Goal: Navigation & Orientation: Understand site structure

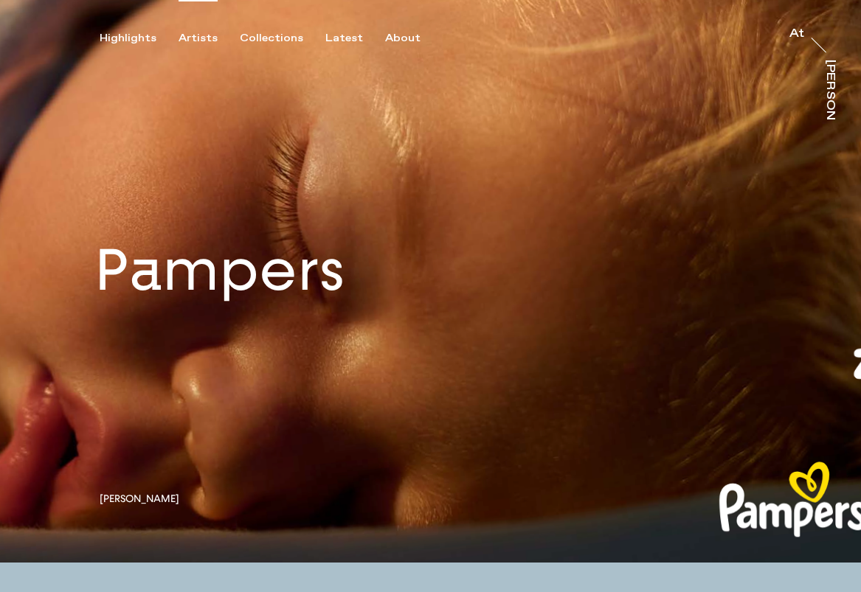
click at [193, 39] on div "Artists" at bounding box center [197, 38] width 39 height 13
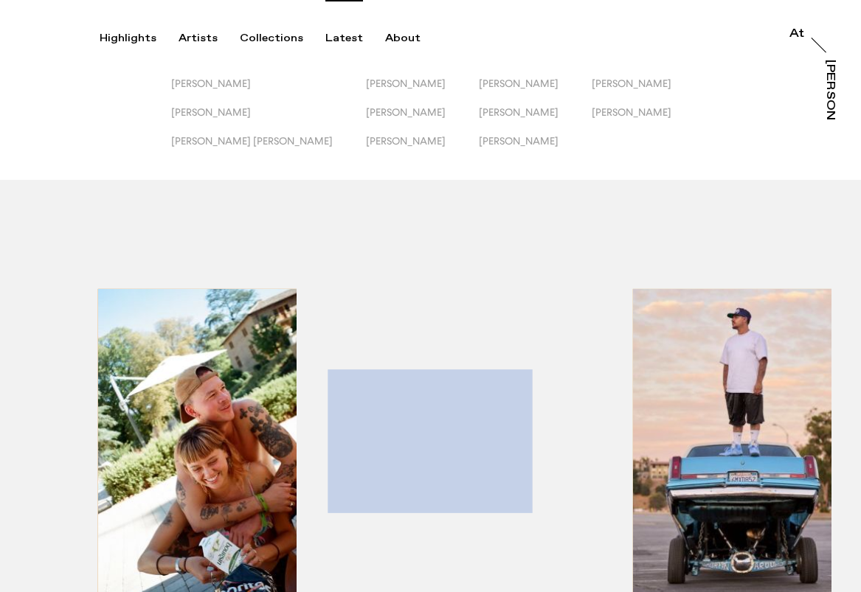
click at [336, 36] on div "Latest" at bounding box center [344, 38] width 38 height 13
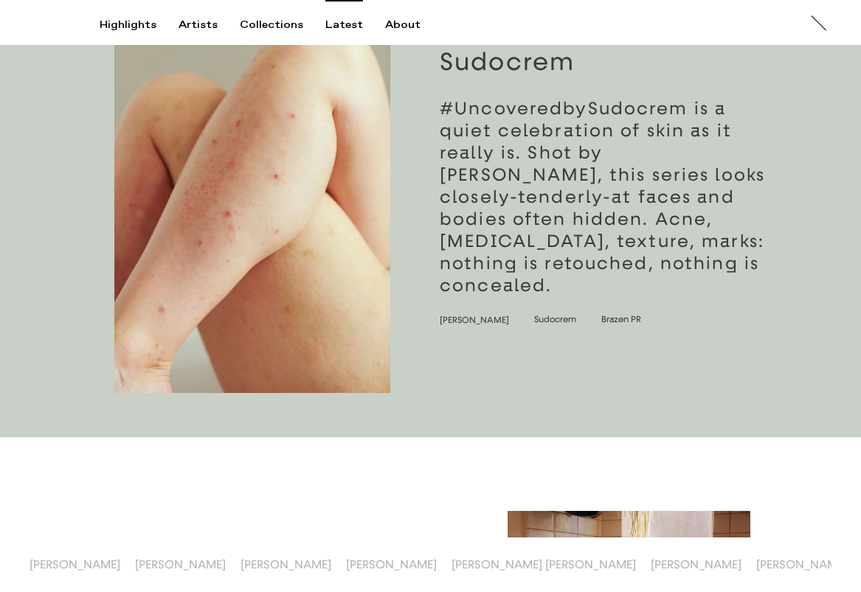
scroll to position [4127, 0]
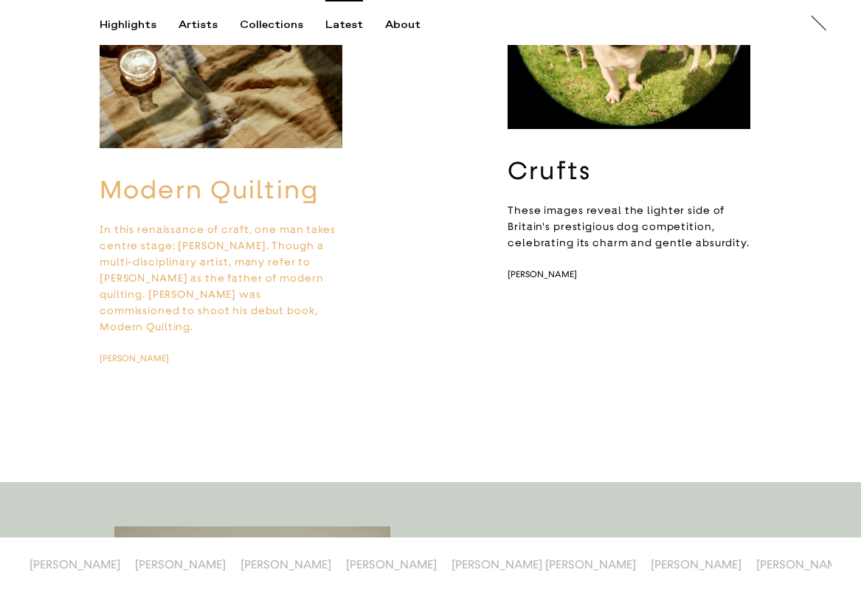
click at [398, 17] on div "Highlights Artists Collections Latest About At At [PERSON_NAME]" at bounding box center [432, 22] width 865 height 45
click at [397, 24] on div "About" at bounding box center [402, 24] width 35 height 13
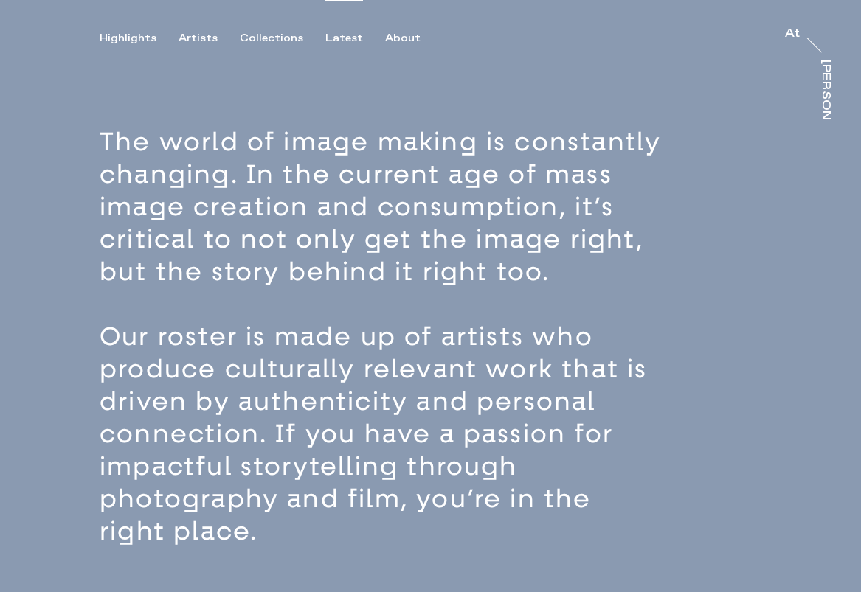
click at [341, 39] on div "Latest" at bounding box center [344, 38] width 38 height 13
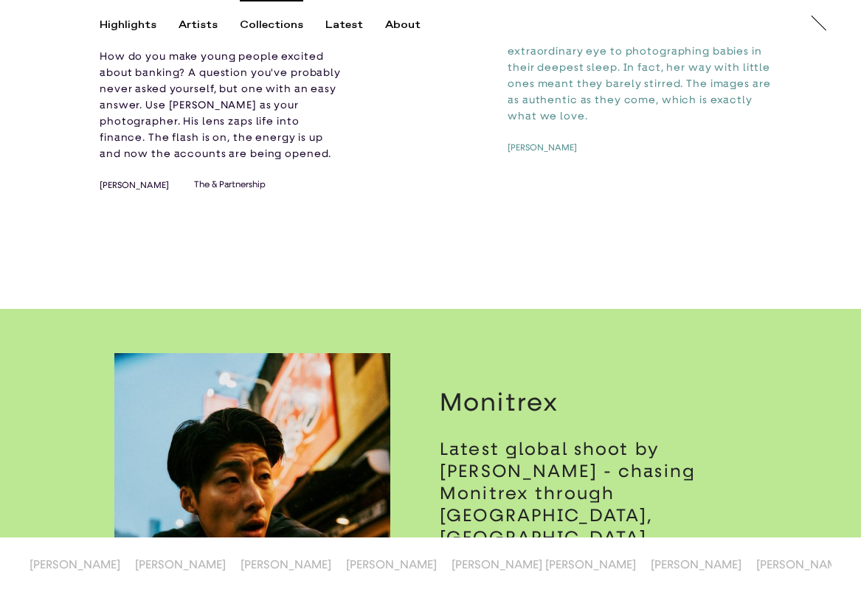
scroll to position [344, 0]
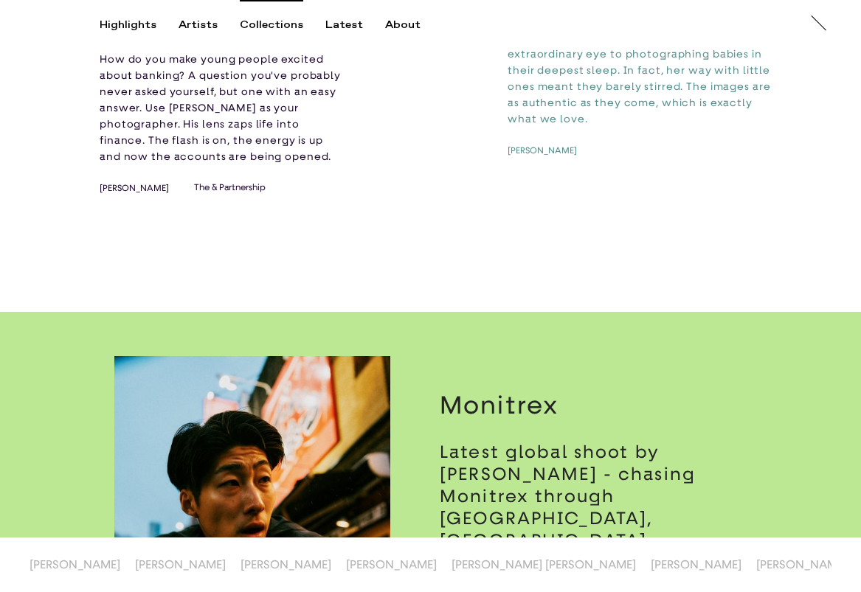
click at [274, 31] on div "Collections" at bounding box center [271, 24] width 63 height 13
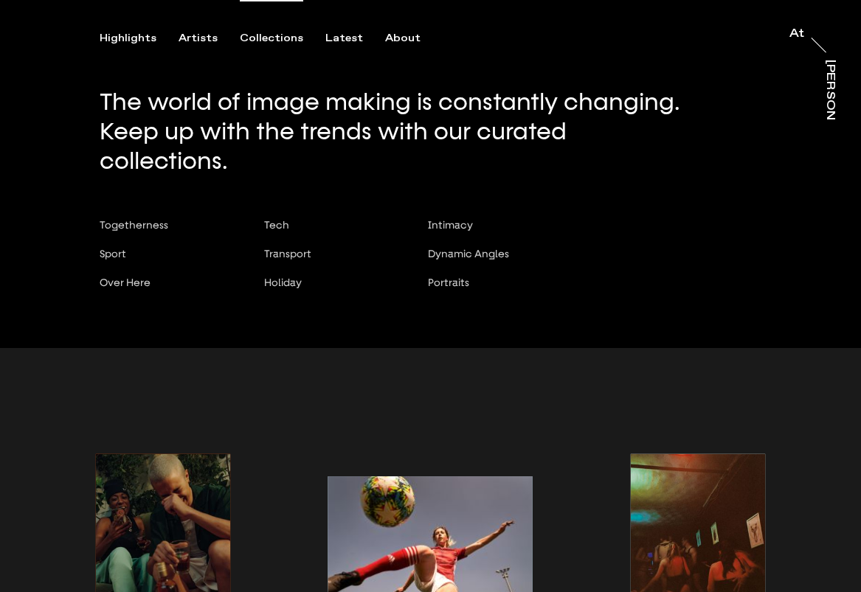
click at [99, 27] on div "Highlights Artists Collections Latest About At At [PERSON_NAME]" at bounding box center [432, 22] width 865 height 45
click at [136, 33] on div "Highlights" at bounding box center [128, 38] width 57 height 13
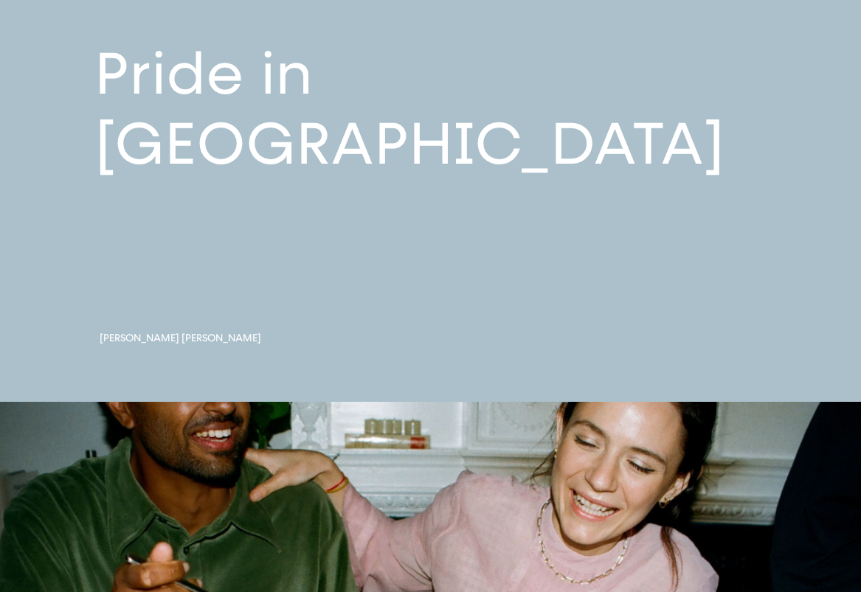
scroll to position [443, 0]
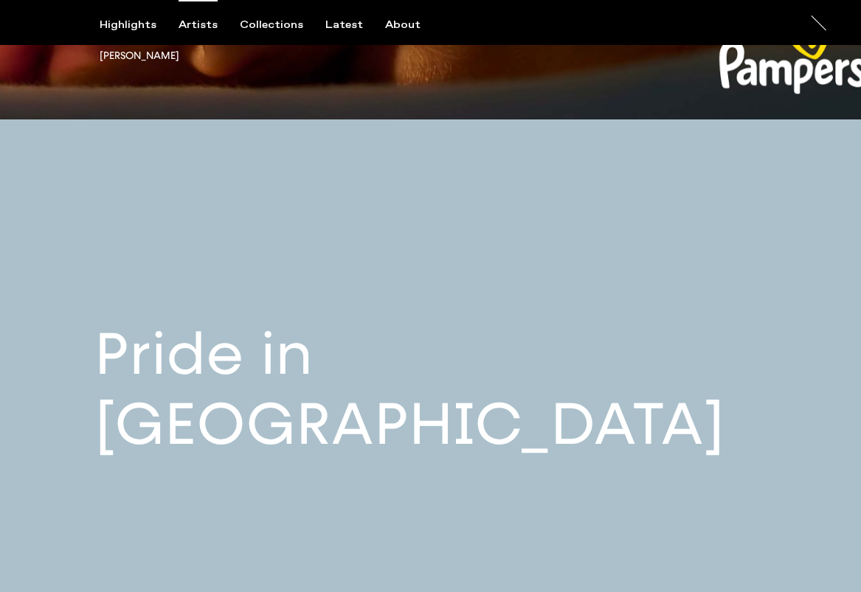
click at [189, 29] on div "Artists" at bounding box center [197, 24] width 39 height 13
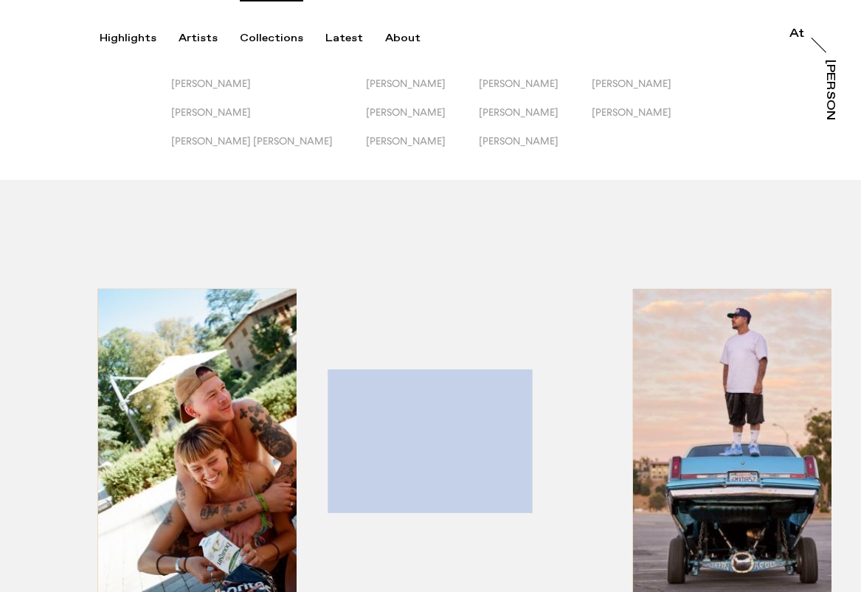
click at [276, 35] on div "Collections" at bounding box center [271, 38] width 63 height 13
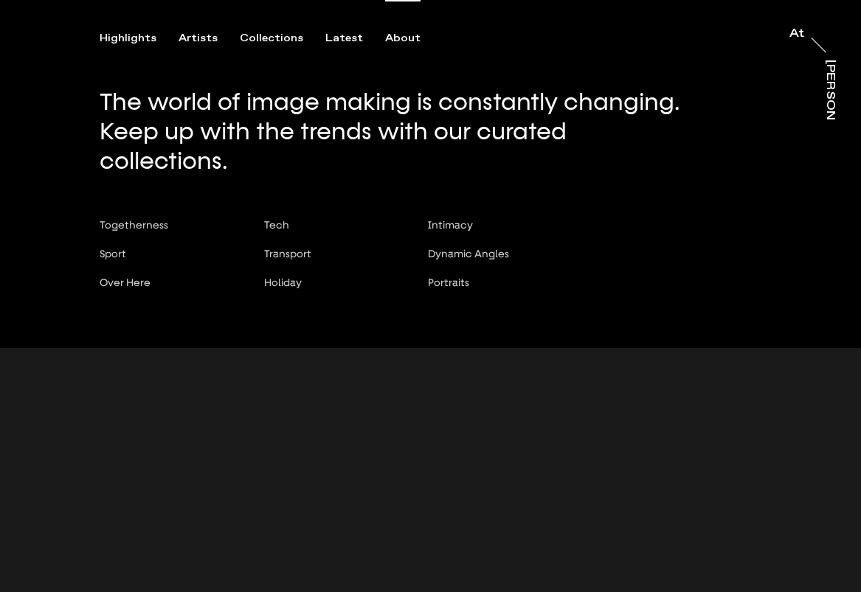
click at [398, 36] on div "About" at bounding box center [402, 38] width 35 height 13
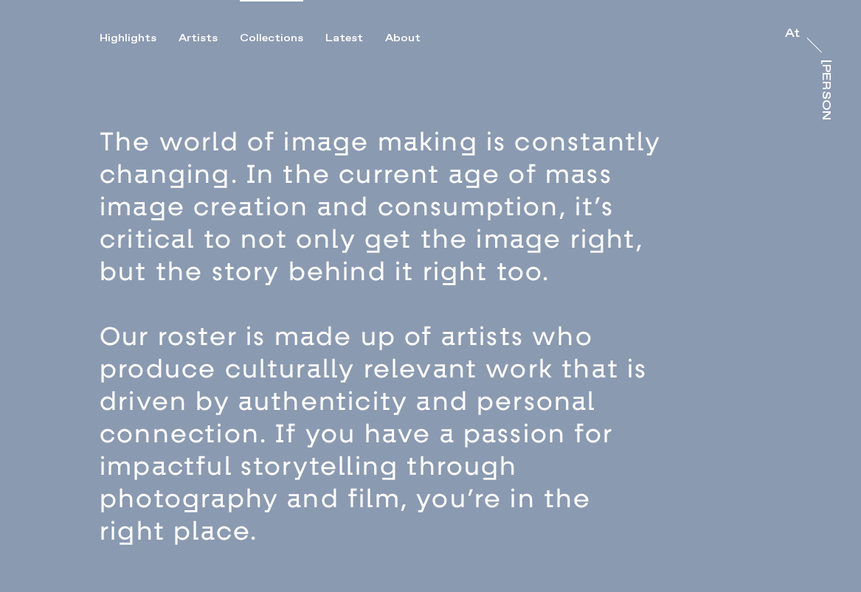
click at [276, 43] on div "Collections" at bounding box center [271, 38] width 63 height 13
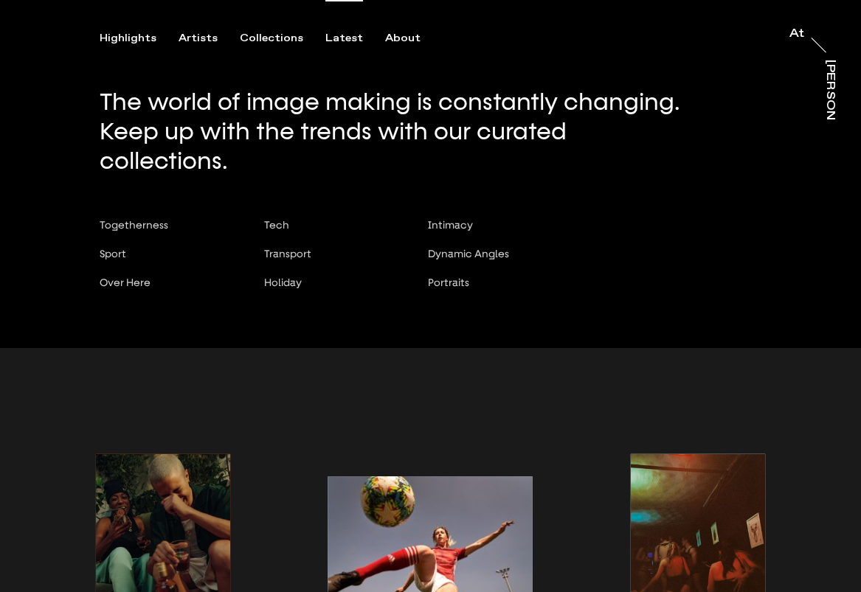
click at [341, 32] on div "Latest" at bounding box center [344, 38] width 38 height 13
